Goal: Task Accomplishment & Management: Manage account settings

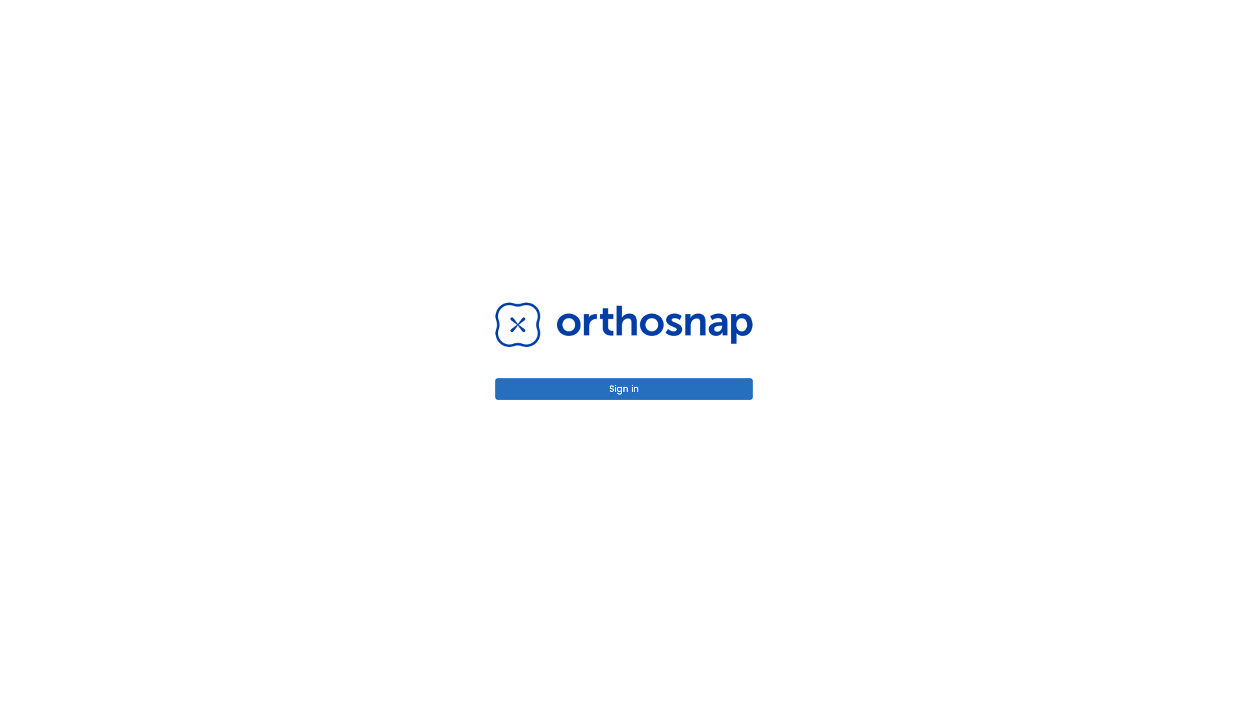
click at [624, 389] on button "Sign in" at bounding box center [623, 388] width 257 height 21
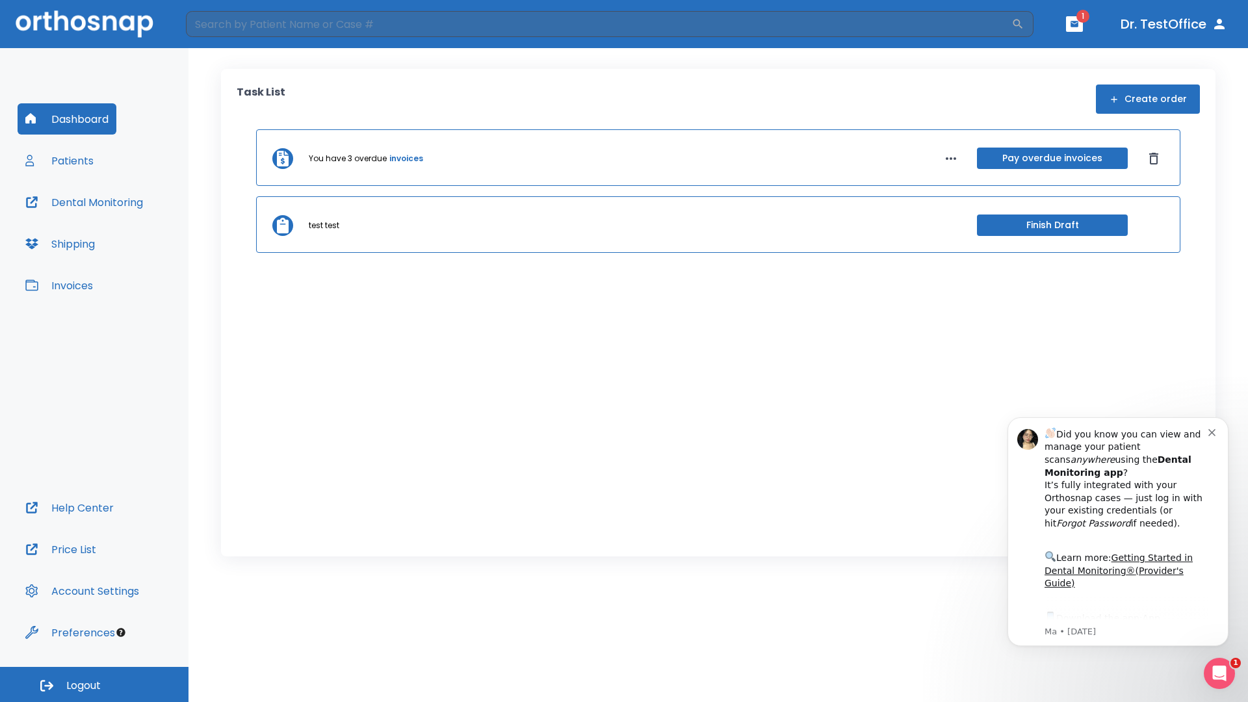
click at [94, 684] on span "Logout" at bounding box center [83, 686] width 34 height 14
